Goal: Task Accomplishment & Management: Manage account settings

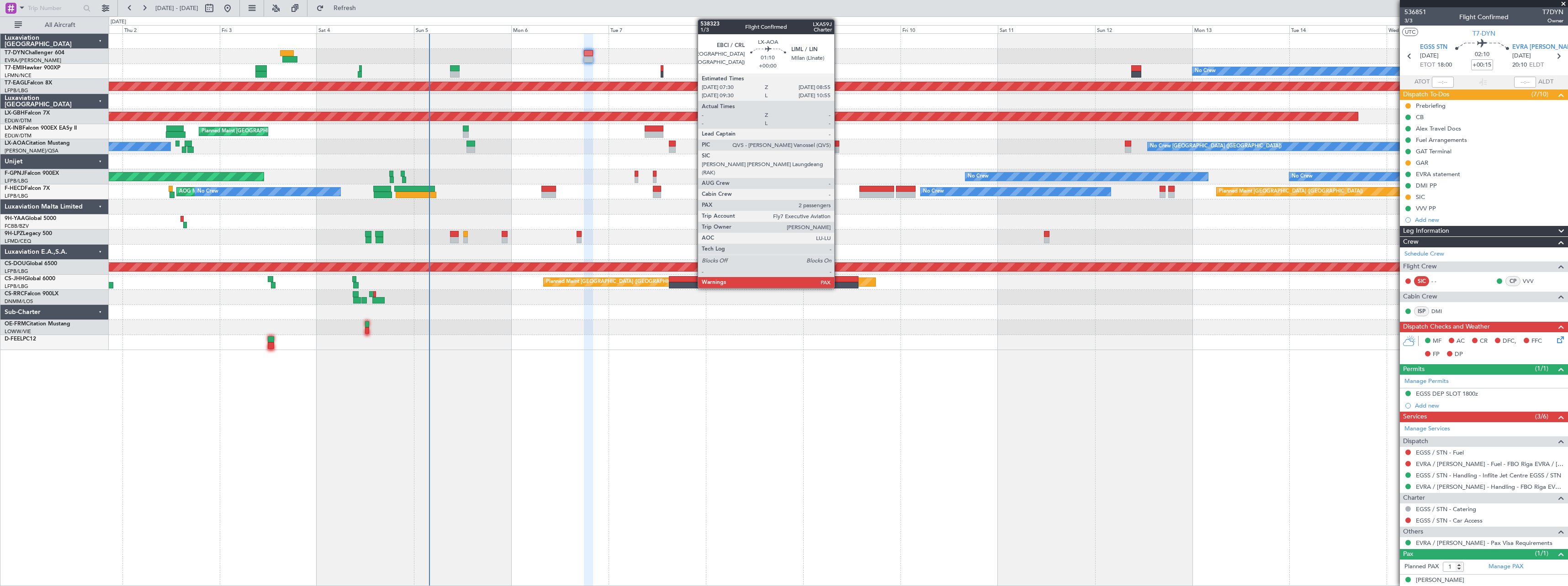
click at [838, 147] on div at bounding box center [836, 150] width 6 height 7
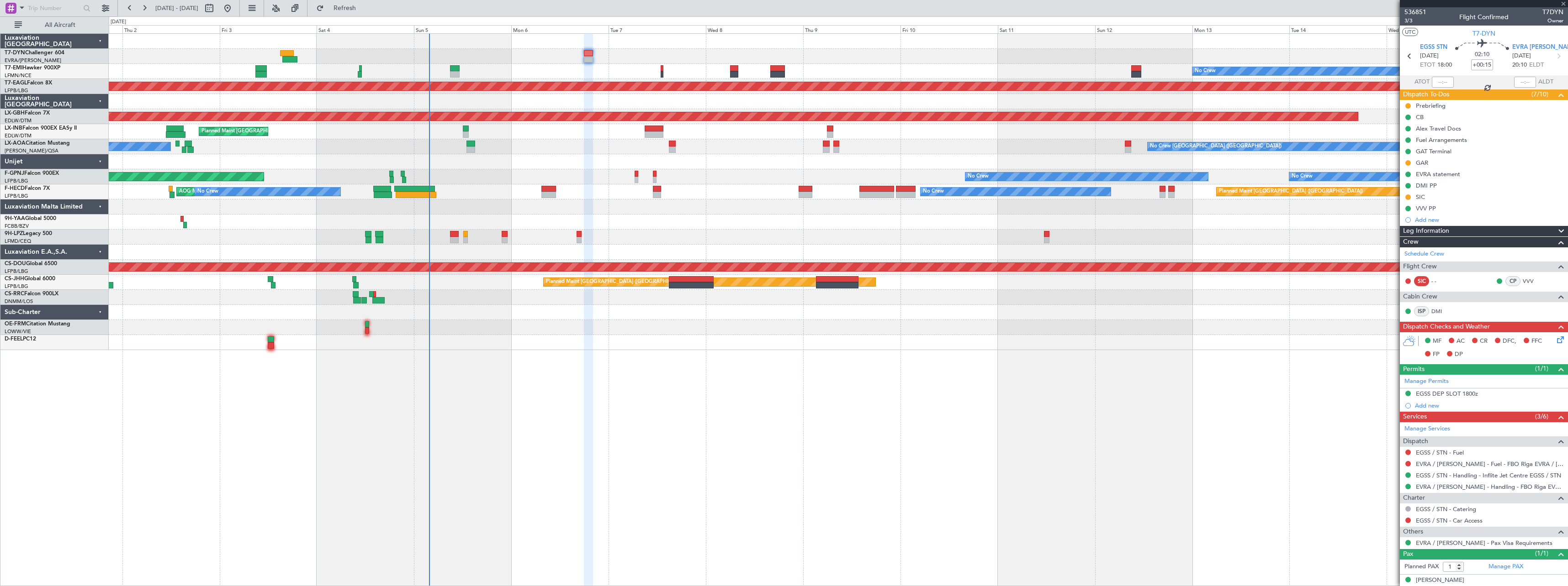
type input "2"
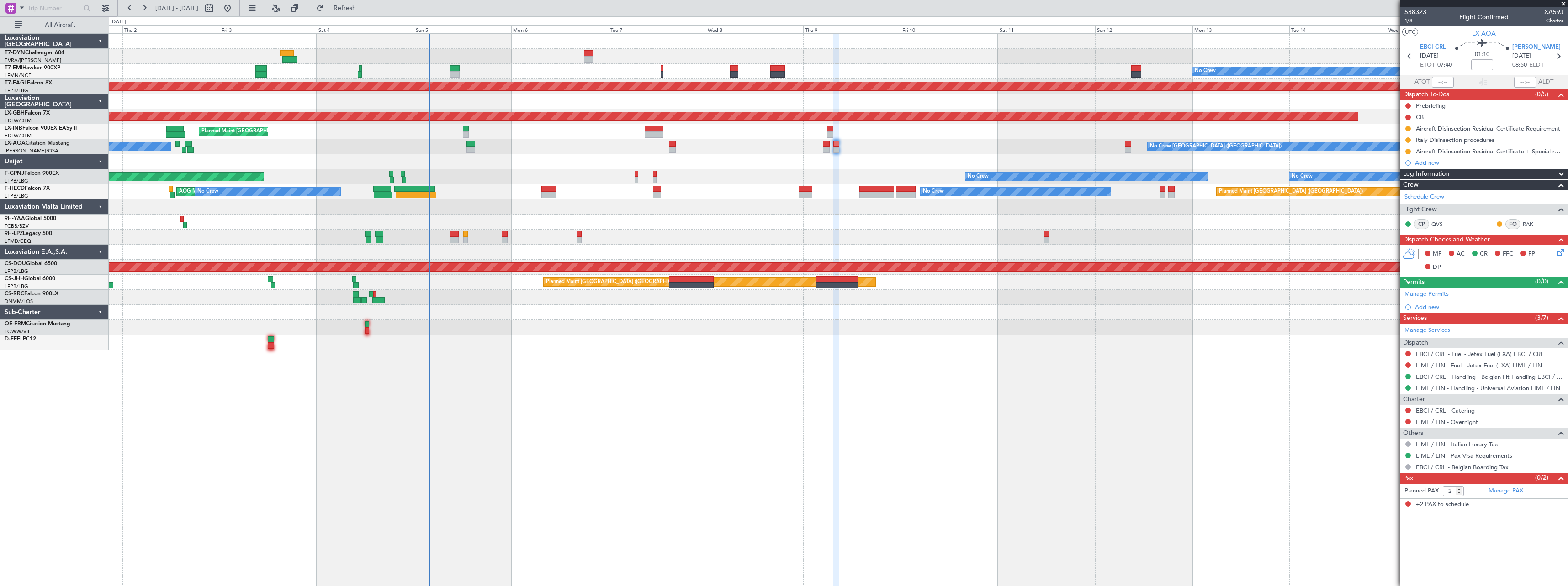
click at [1434, 41] on section "EBCI CRL 09/10/2025 ETOT 07:40 01:10 LIML LIN 09/10/2025 08:50 ELDT" at bounding box center [1484, 57] width 168 height 36
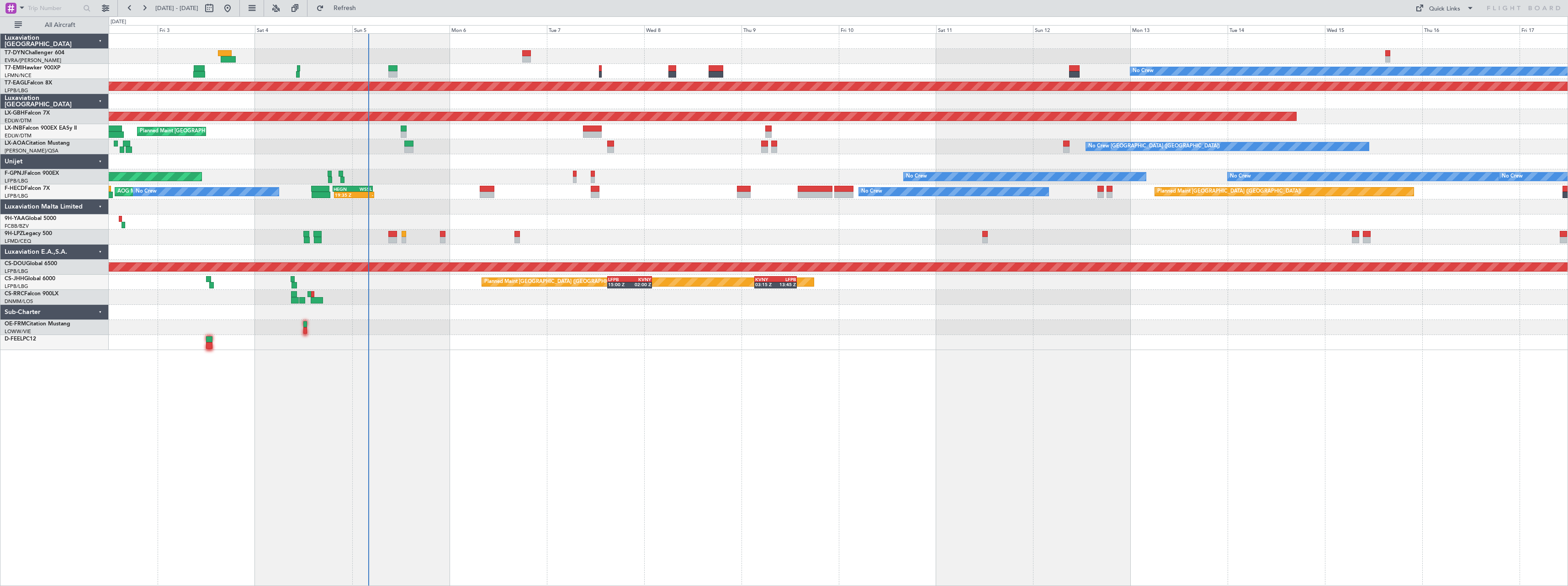
click at [634, 363] on div "No Crew Planned Maint [GEOGRAPHIC_DATA] (Al Maktoum Intl) Planned Maint Nurnber…" at bounding box center [838, 310] width 1460 height 553
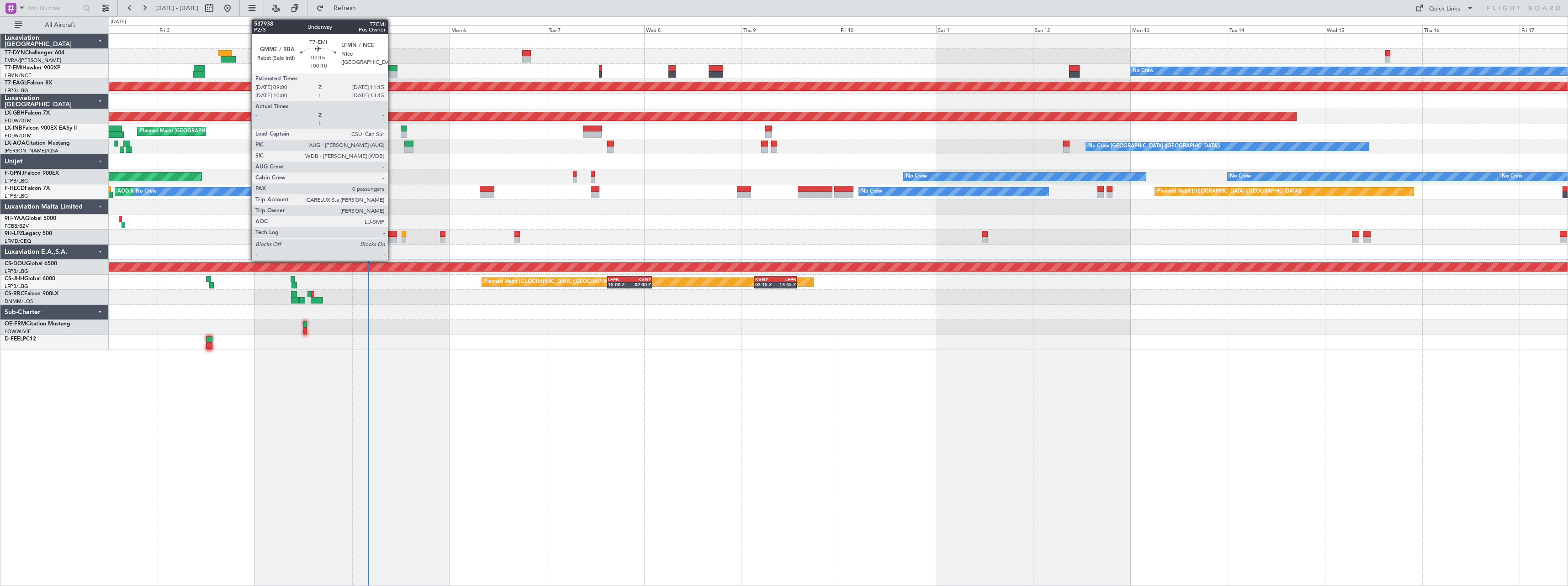
click at [392, 71] on div at bounding box center [392, 68] width 9 height 7
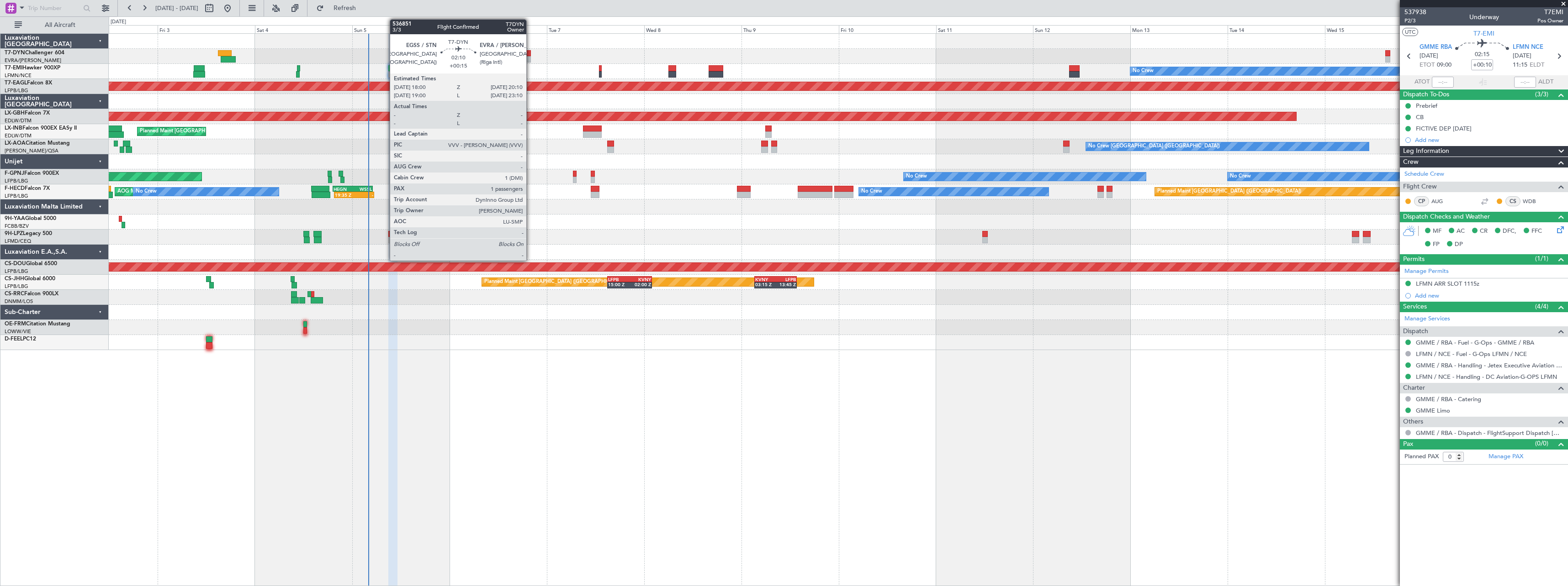
click at [530, 56] on div at bounding box center [526, 59] width 9 height 7
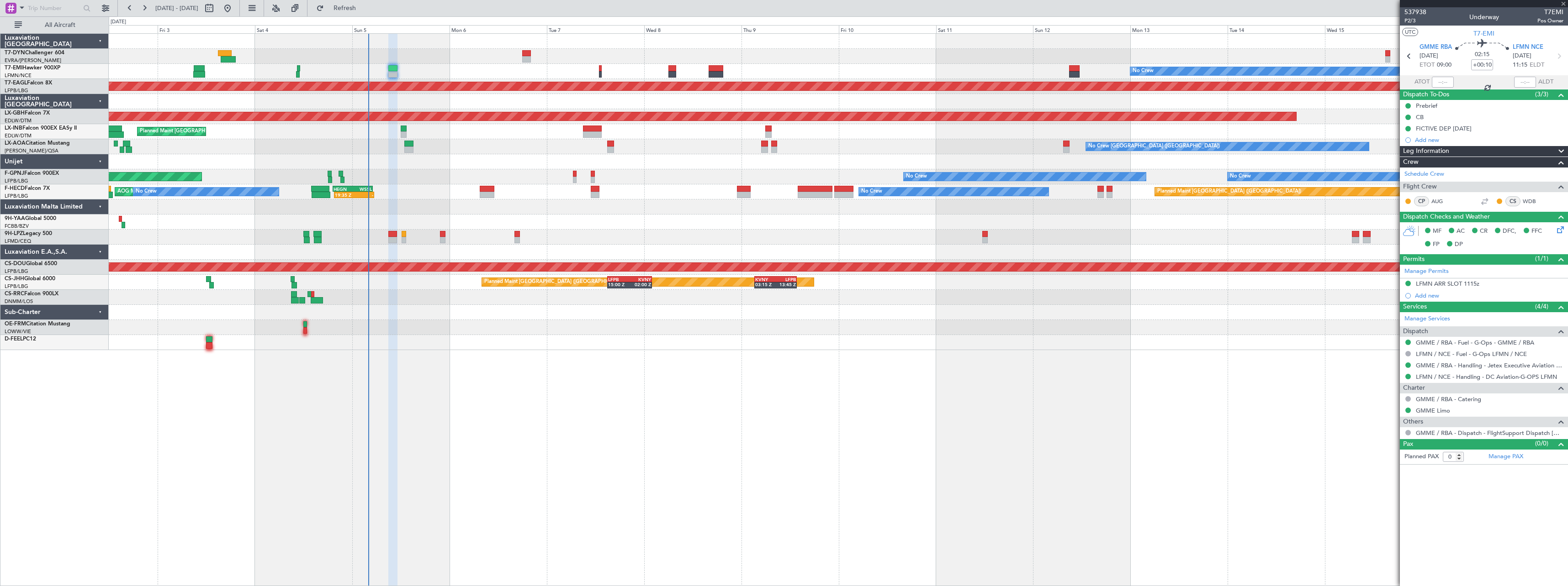
type input "+00:15"
type input "1"
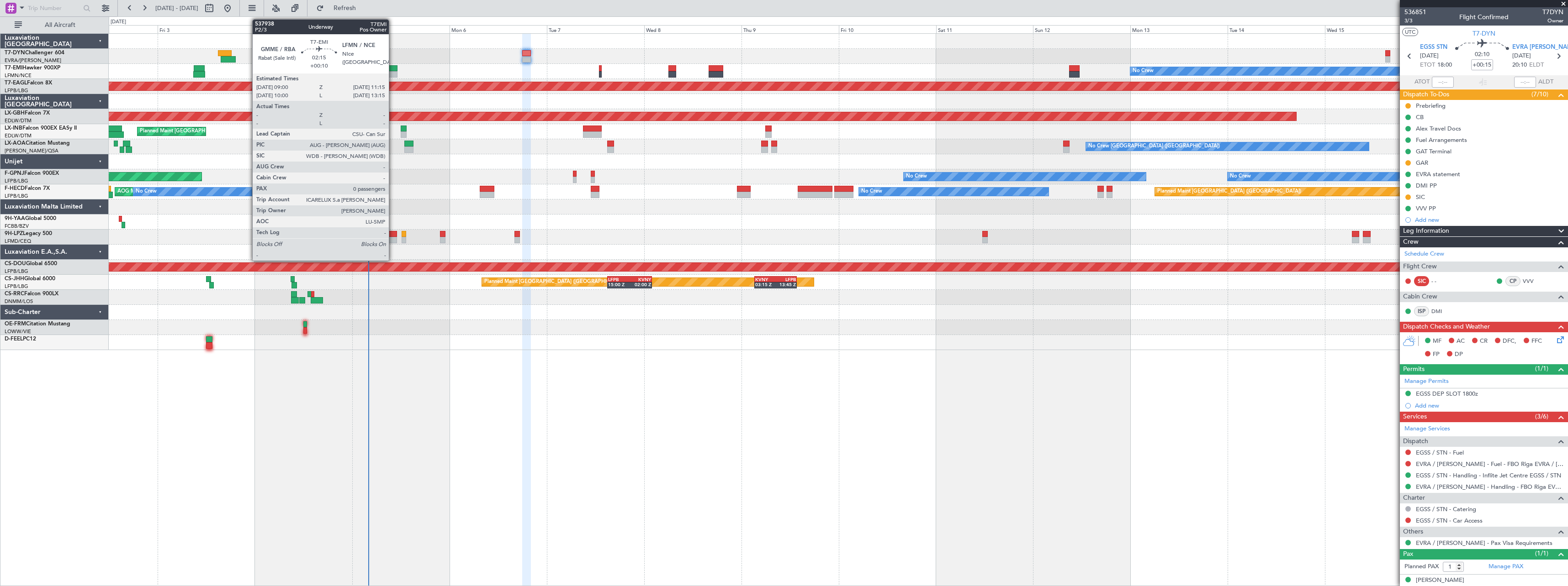
click at [393, 71] on div at bounding box center [392, 68] width 9 height 7
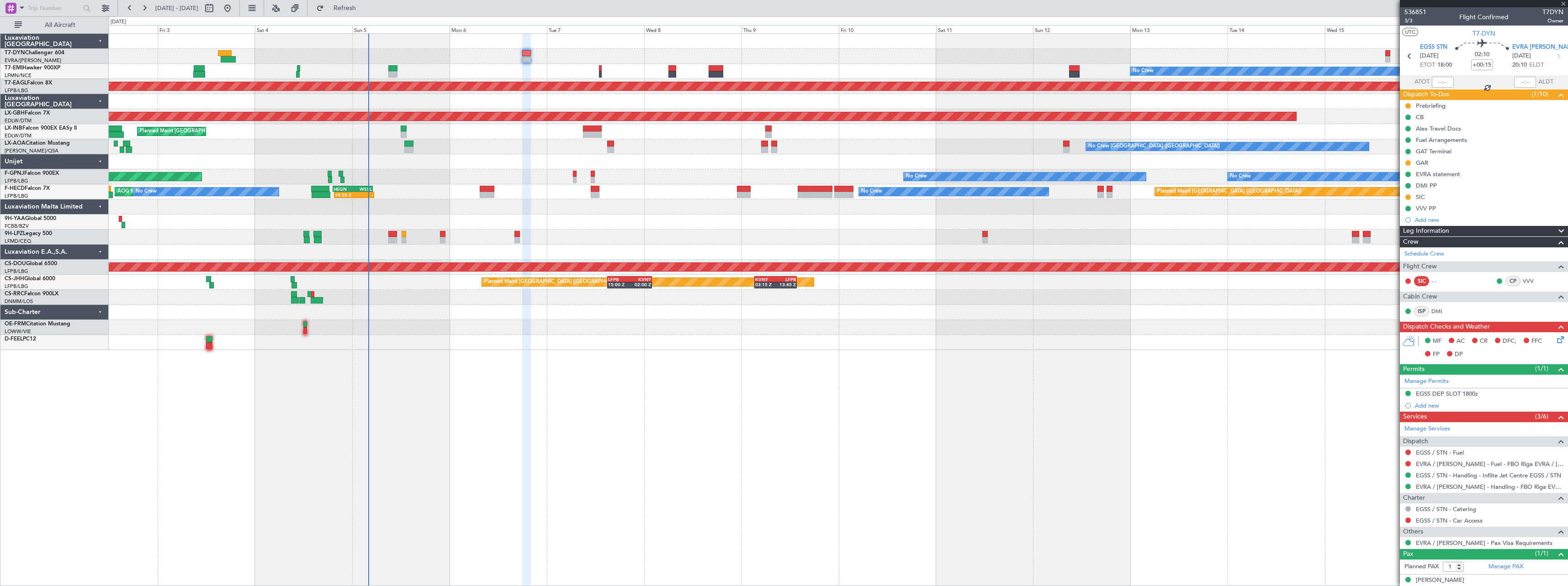
type input "+00:10"
type input "0"
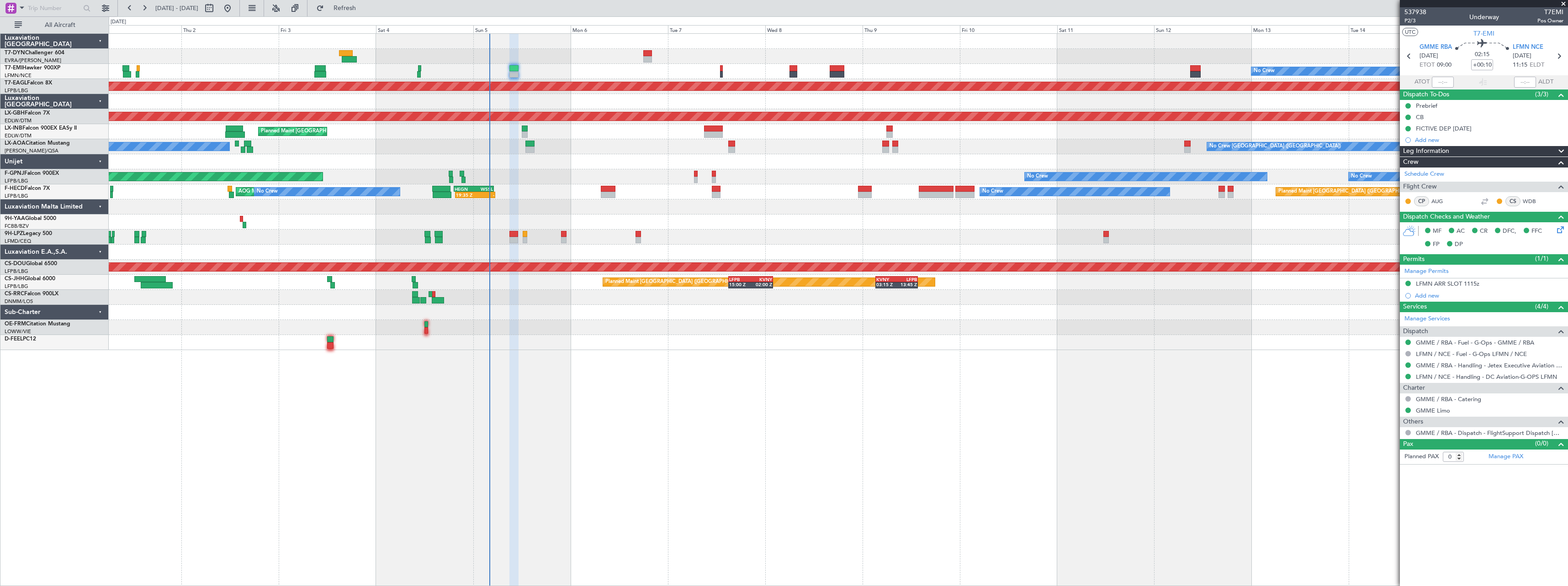
click at [628, 152] on div "No Crew [GEOGRAPHIC_DATA] ([GEOGRAPHIC_DATA]) No Crew [GEOGRAPHIC_DATA] ([GEOGR…" at bounding box center [837, 147] width 1459 height 15
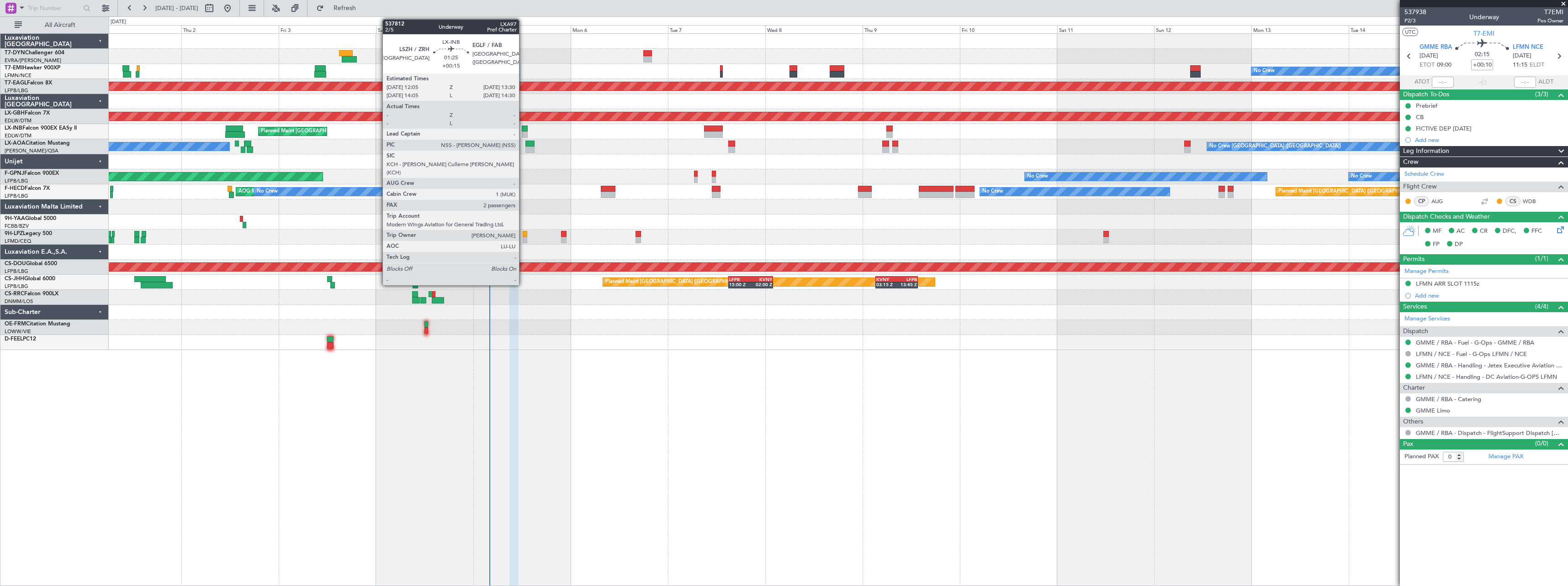
click at [523, 128] on div at bounding box center [524, 129] width 6 height 7
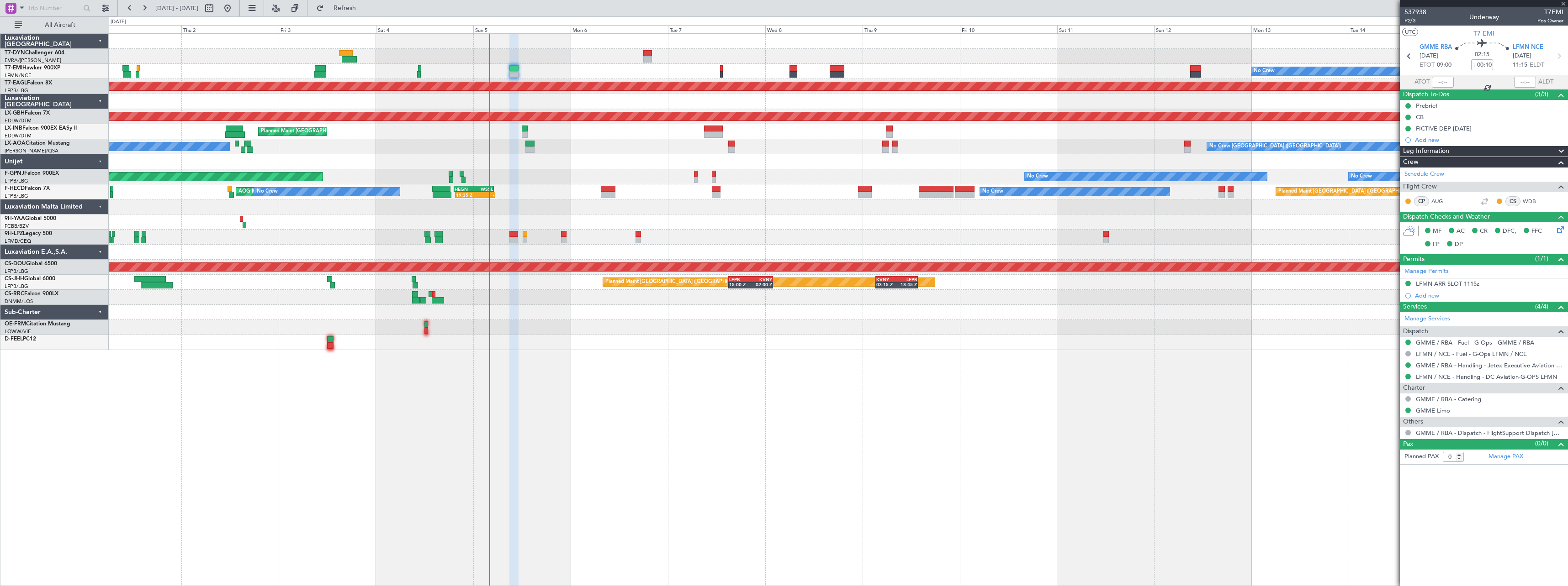
type input "+00:15"
type input "2"
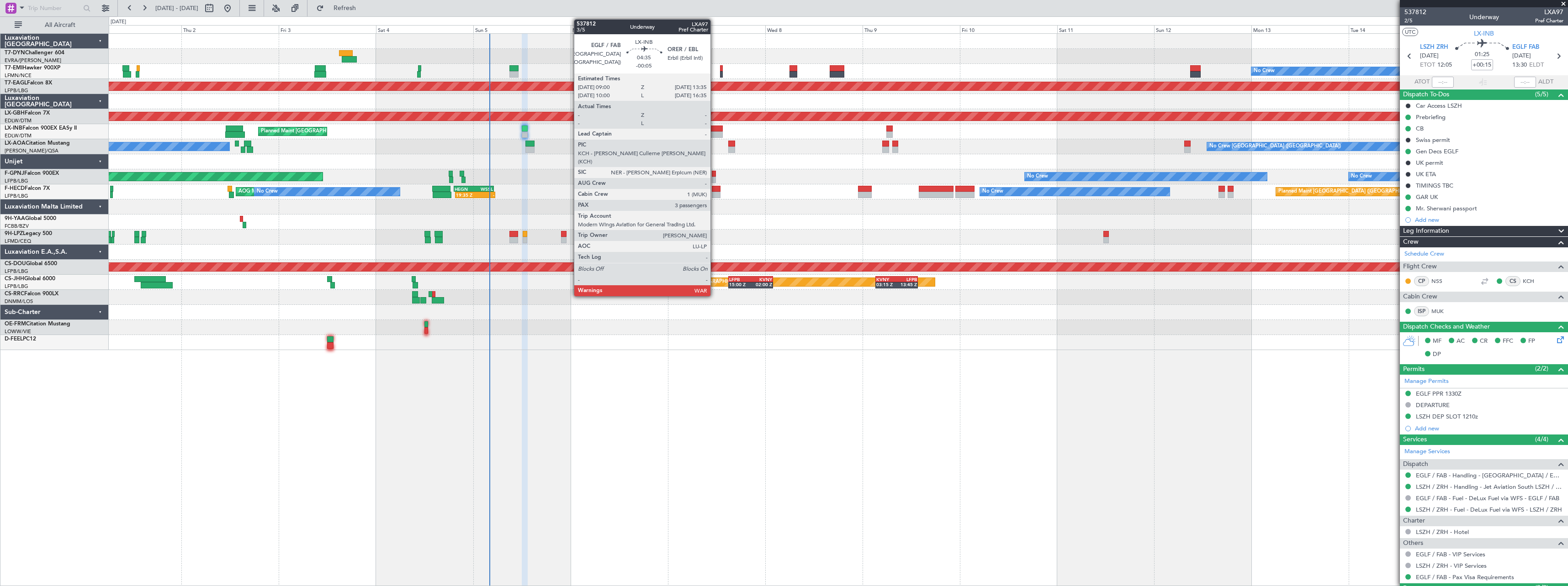
click at [714, 128] on div at bounding box center [713, 129] width 19 height 7
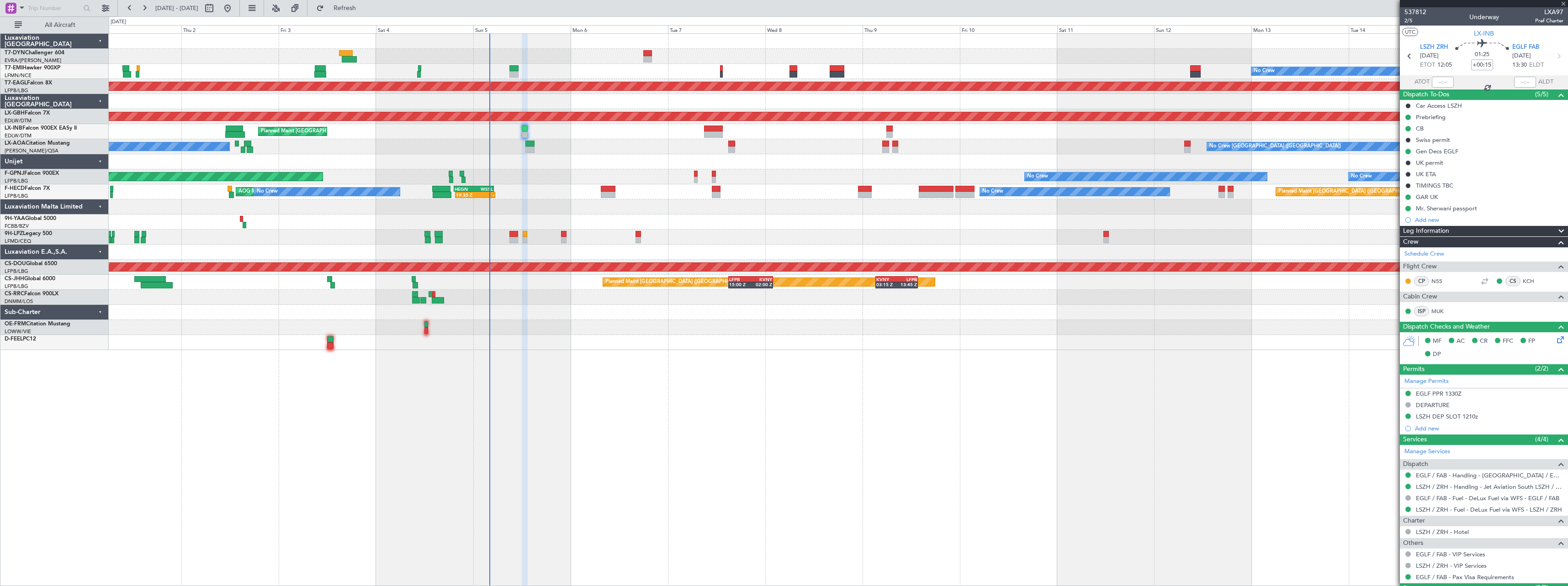
type input "-00:05"
type input "3"
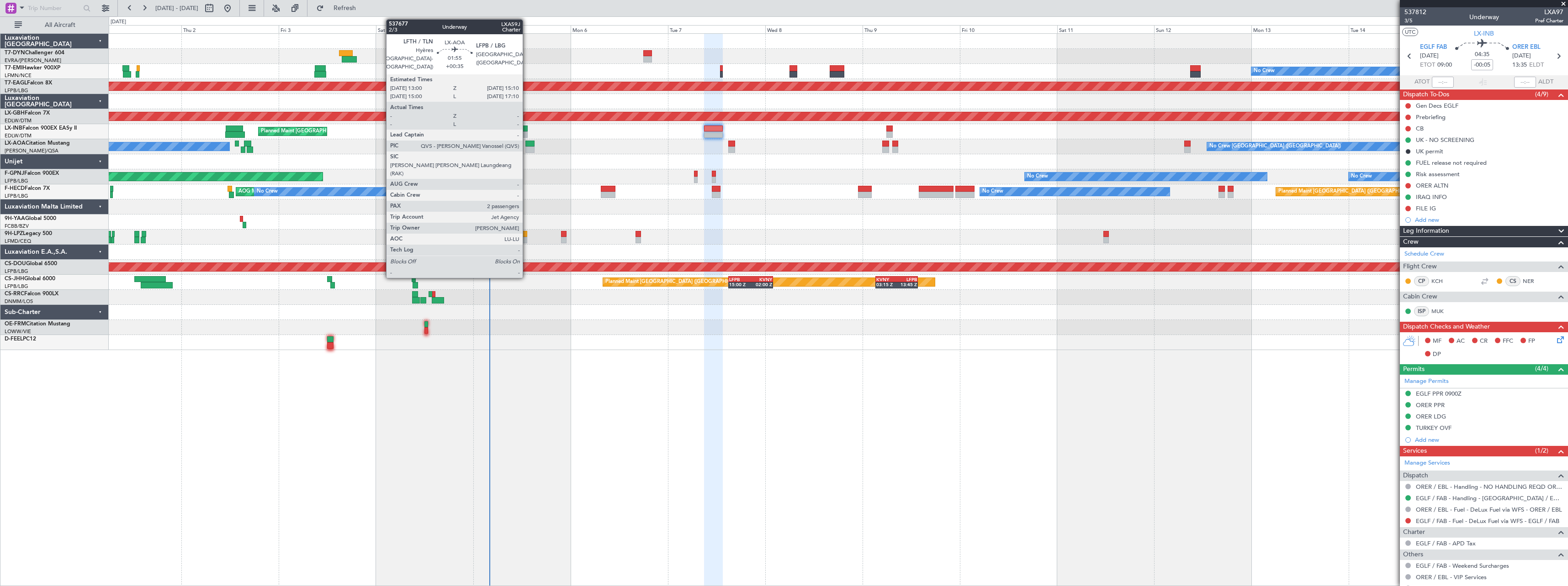
click at [527, 145] on div at bounding box center [529, 144] width 9 height 7
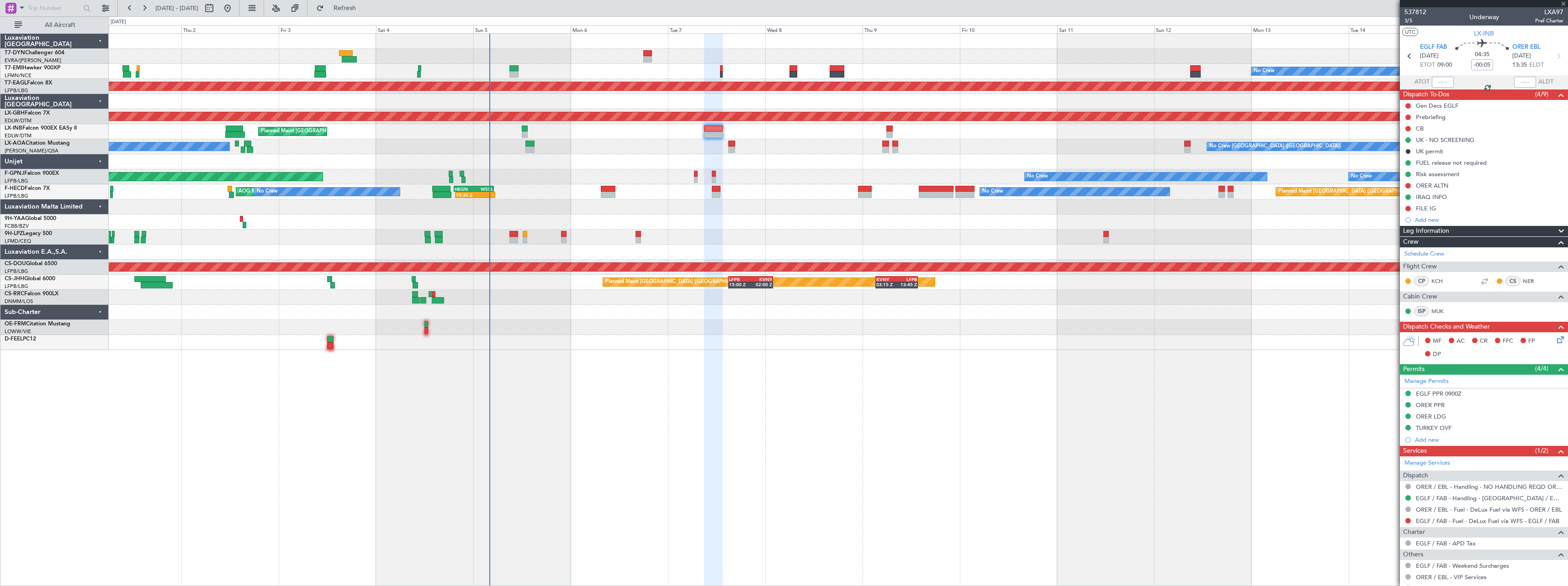
type input "+00:35"
type input "2"
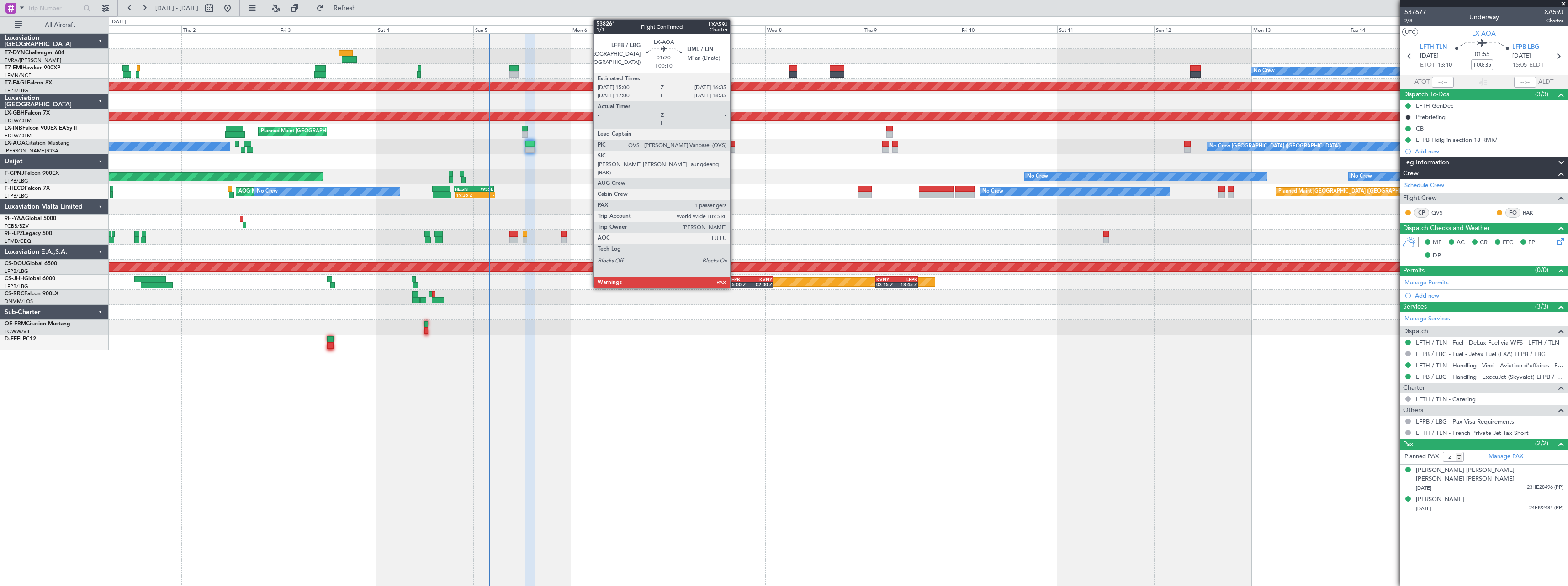
click at [734, 149] on div at bounding box center [731, 150] width 7 height 7
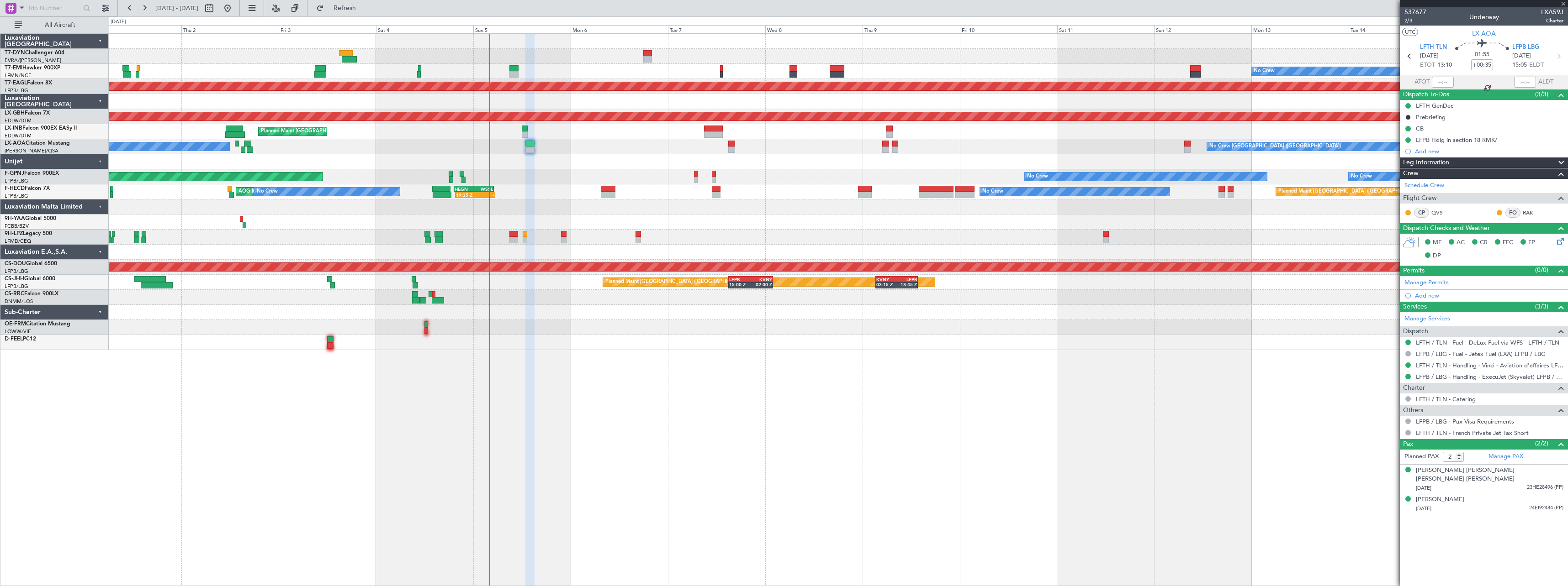
type input "+00:10"
type input "1"
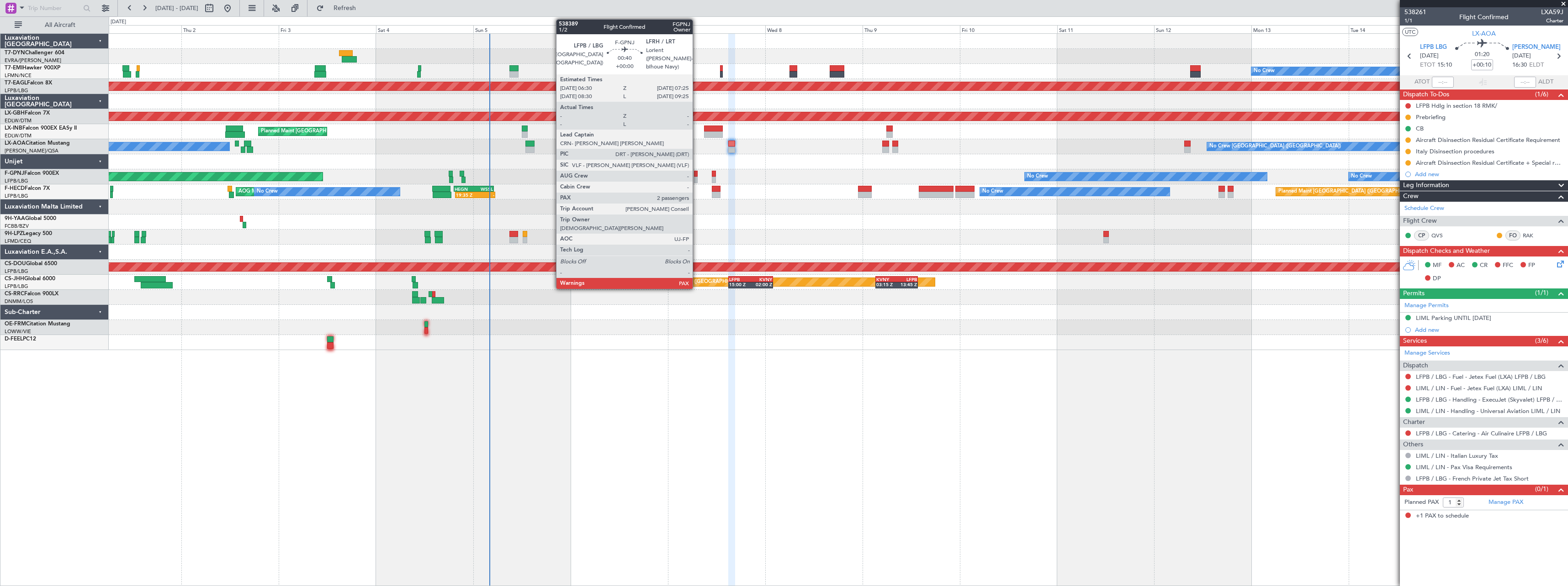
click at [696, 177] on div at bounding box center [696, 180] width 4 height 7
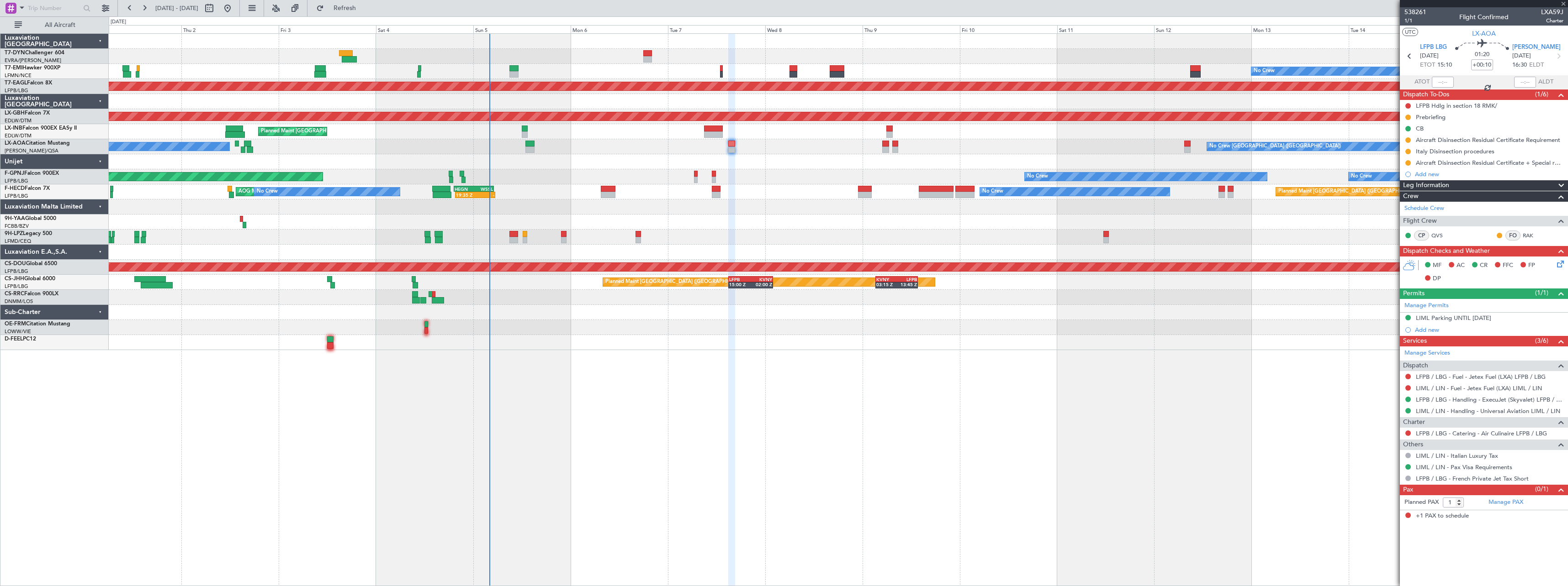
type input "4"
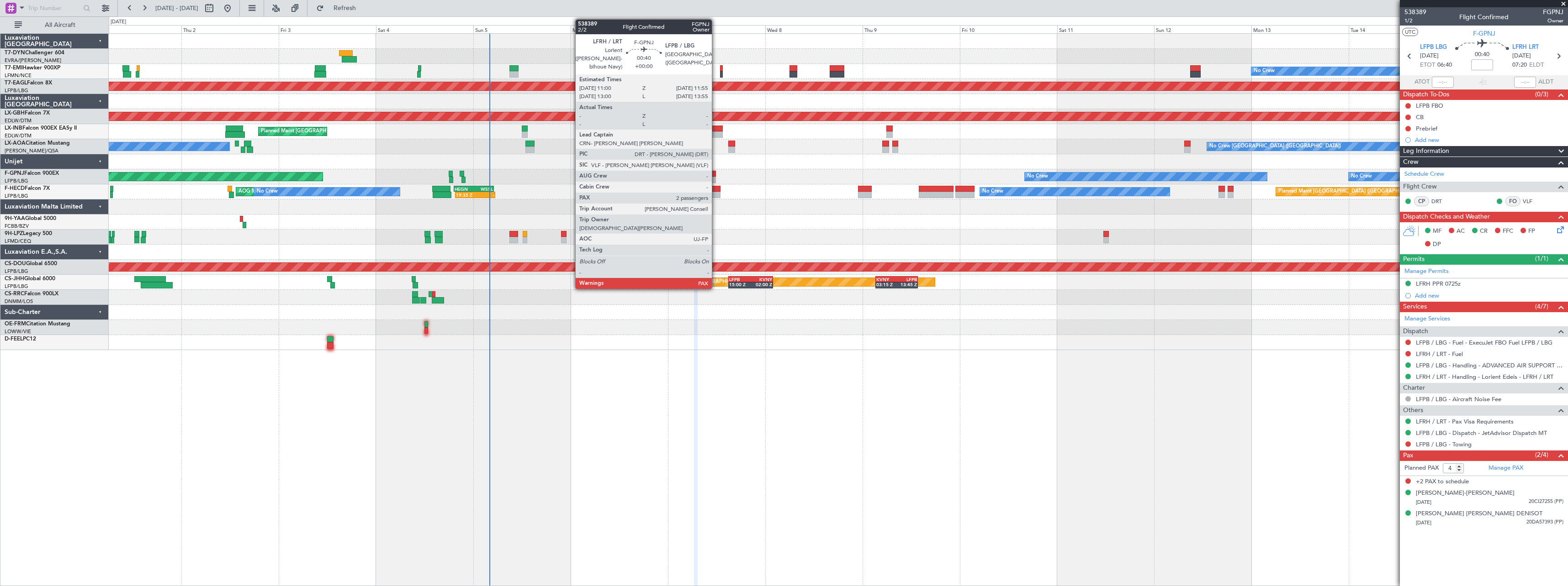
click at [716, 178] on div at bounding box center [713, 180] width 4 height 7
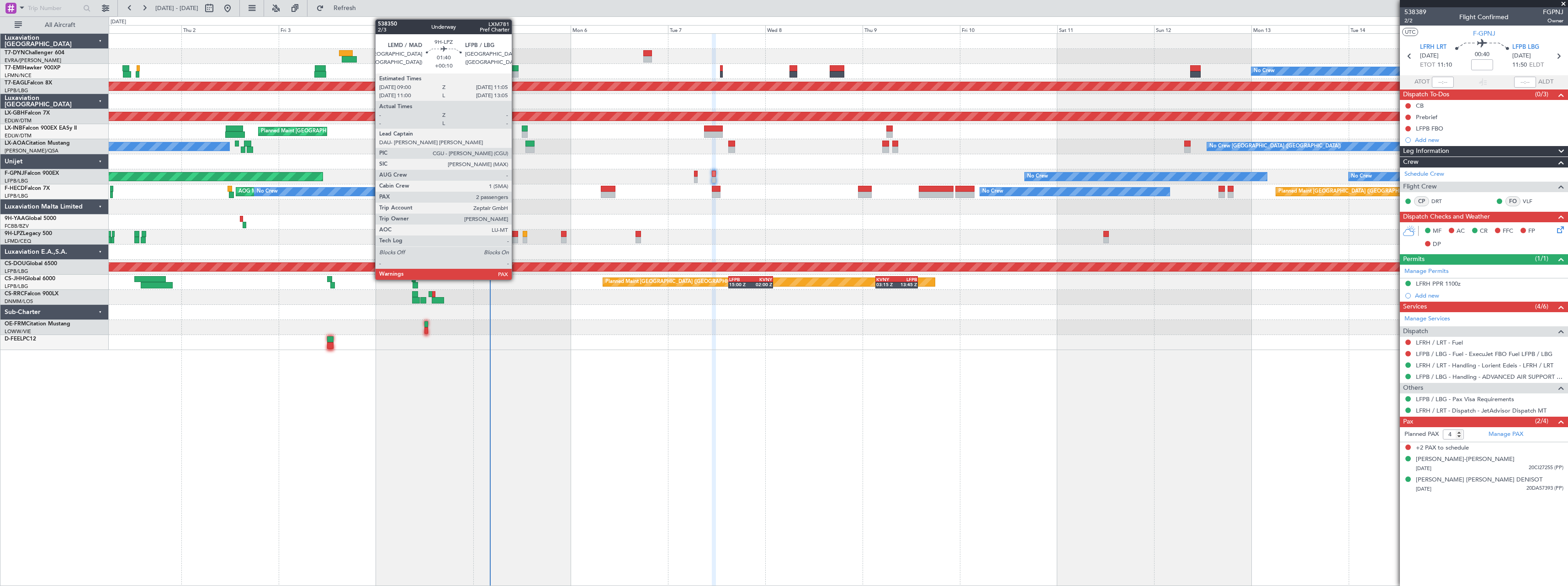
click at [516, 239] on div at bounding box center [514, 240] width 9 height 7
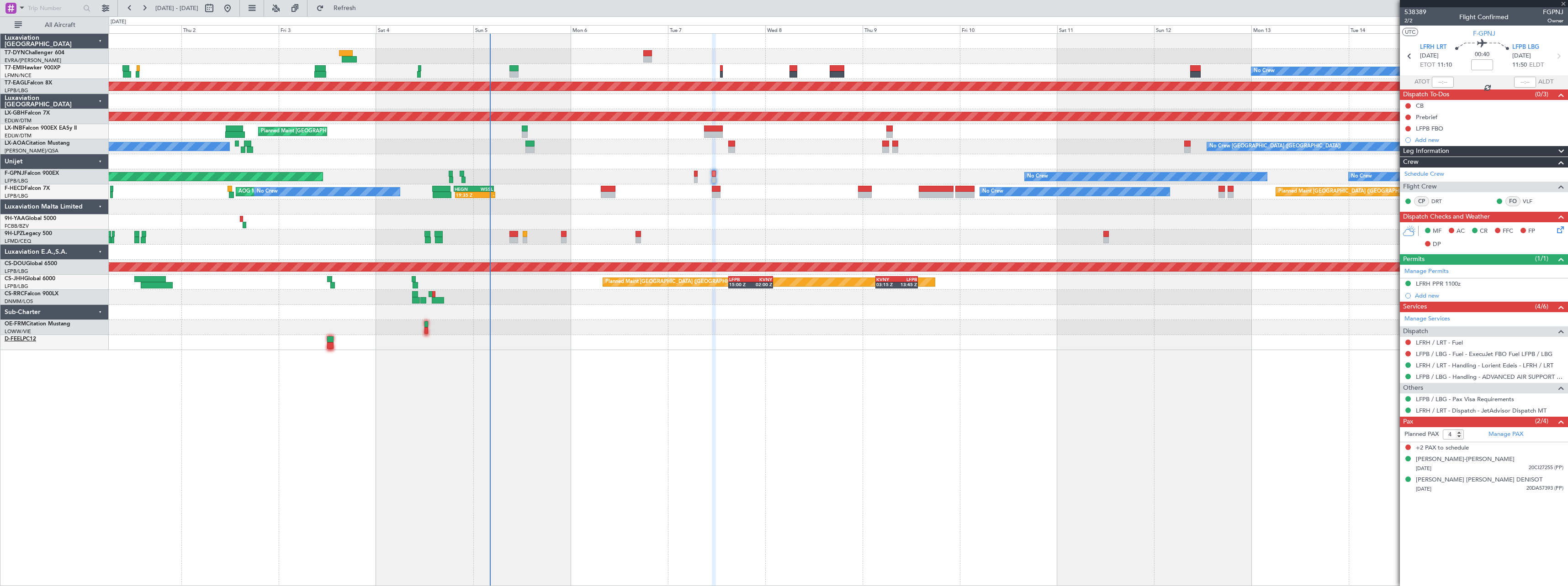
type input "+00:10"
